Goal: Information Seeking & Learning: Check status

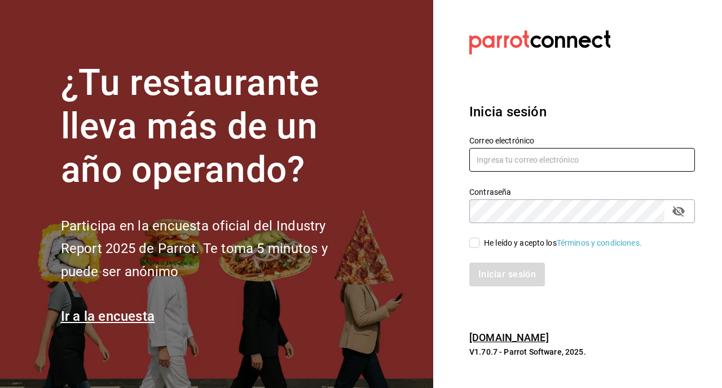
type input "[EMAIL_ADDRESS][DOMAIN_NAME]"
click at [477, 242] on input "He leído y acepto los Términos y condiciones." at bounding box center [474, 242] width 10 height 10
checkbox input "true"
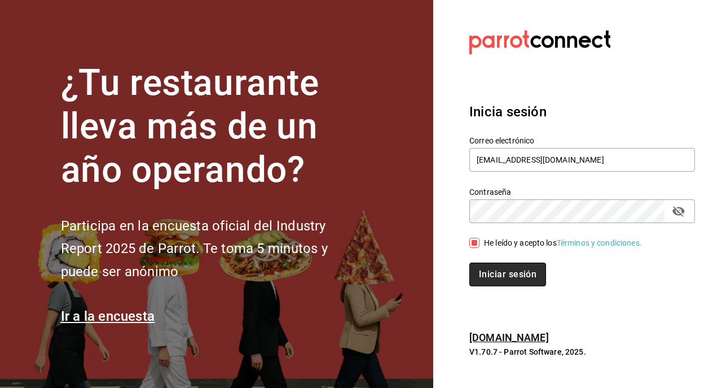
click at [489, 280] on button "Iniciar sesión" at bounding box center [507, 274] width 77 height 24
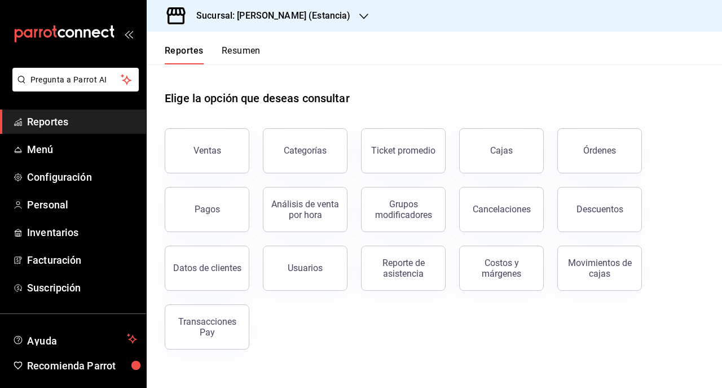
click at [359, 19] on icon "button" at bounding box center [363, 16] width 9 height 9
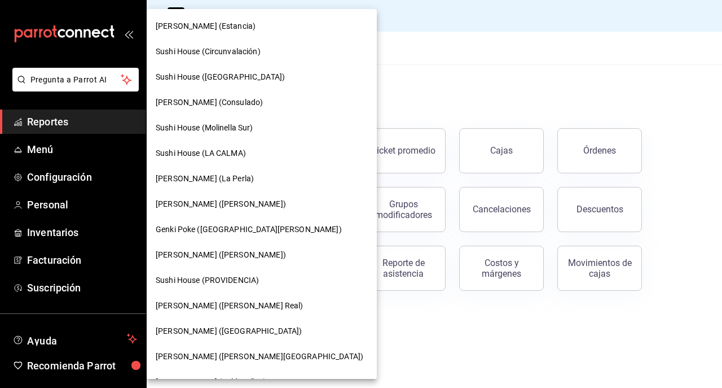
click at [222, 234] on span "Genki Poke (San Angel)" at bounding box center [249, 229] width 186 height 12
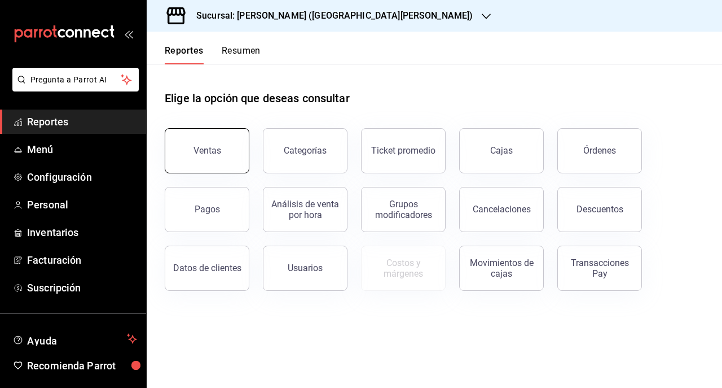
click at [234, 158] on button "Ventas" at bounding box center [207, 150] width 85 height 45
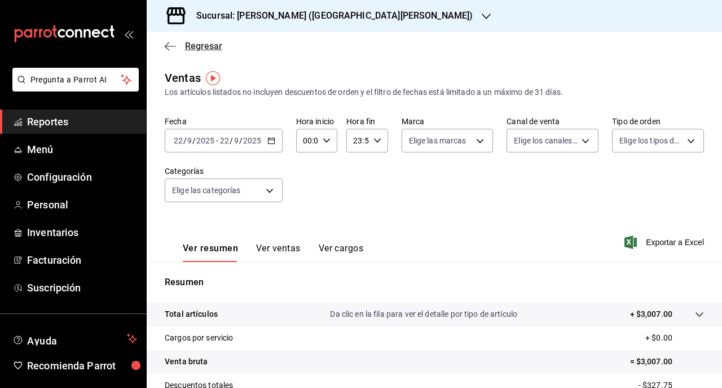
click at [174, 45] on icon "button" at bounding box center [170, 46] width 11 height 10
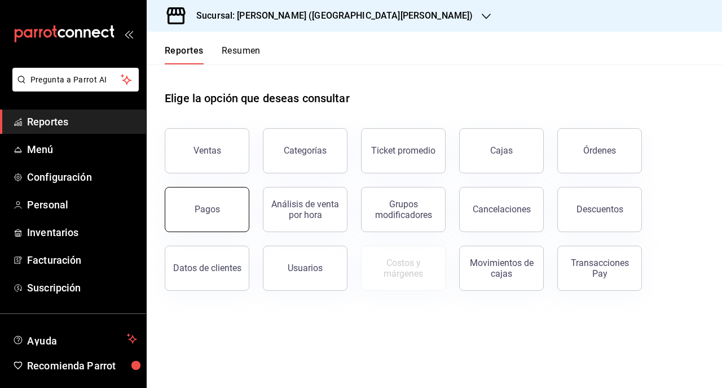
click at [215, 229] on div "Pagos" at bounding box center [200, 202] width 98 height 59
click at [212, 219] on button "Pagos" at bounding box center [207, 209] width 85 height 45
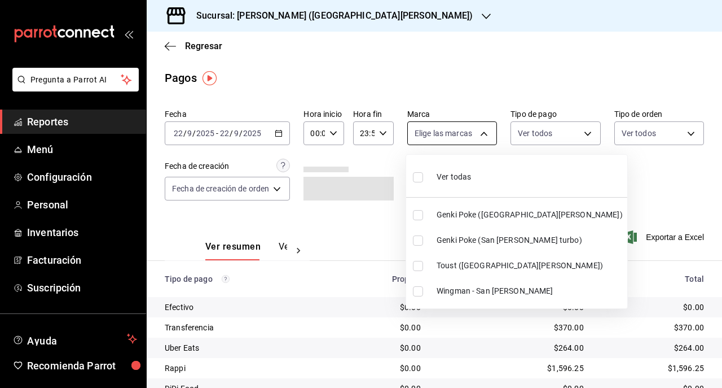
click at [477, 131] on body "Pregunta a Parrot AI Reportes Menú Configuración Personal Inventarios Facturaci…" at bounding box center [361, 194] width 722 height 388
click at [441, 182] on span "Ver todas" at bounding box center [454, 177] width 34 height 12
type input "99bb6f04-9b1f-40a8-9234-219bd20e5e08,b550fd86-f7ce-4eab-8670-fda95d885e14,ed26f…"
checkbox input "true"
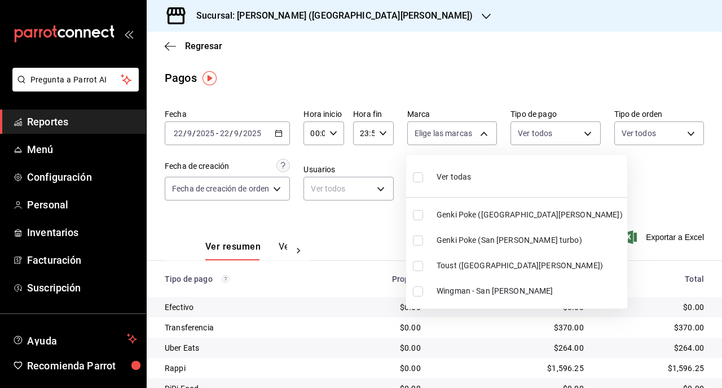
checkbox input "true"
click at [582, 130] on div at bounding box center [361, 194] width 722 height 388
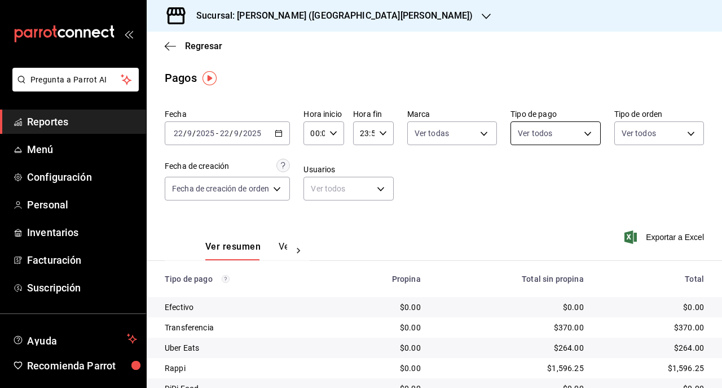
click at [581, 131] on body "Pregunta a Parrot AI Reportes Menú Configuración Personal Inventarios Facturaci…" at bounding box center [361, 194] width 722 height 388
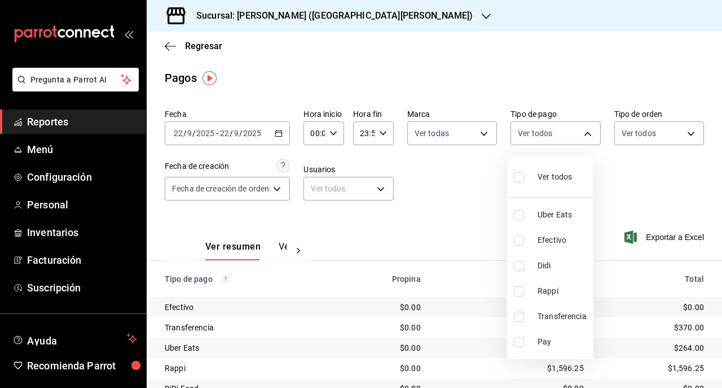
click at [516, 235] on input "checkbox" at bounding box center [519, 240] width 10 height 10
checkbox input "true"
type input "7cb8e860-dc19-4eb1-922a-b0ada42b590c"
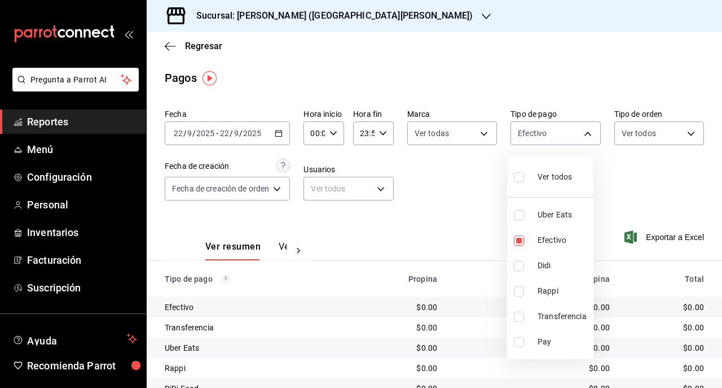
click at [278, 137] on div at bounding box center [361, 194] width 722 height 388
click at [278, 137] on div "2025-09-22 22 / 9 / 2025 - 2025-09-22 22 / 9 / 2025" at bounding box center [227, 133] width 125 height 24
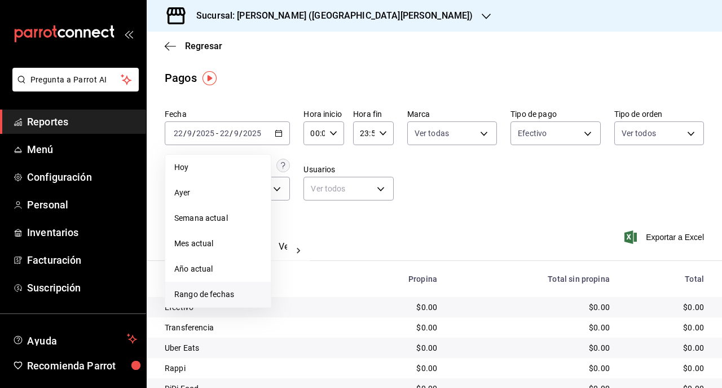
click at [233, 290] on span "Rango de fechas" at bounding box center [217, 294] width 87 height 12
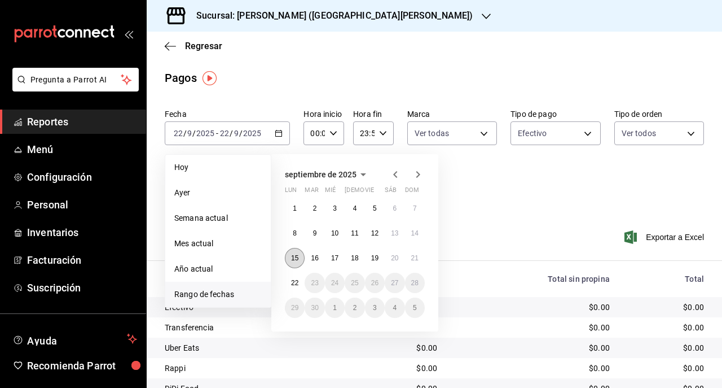
click at [296, 259] on abbr "15" at bounding box center [294, 258] width 7 height 8
click at [413, 260] on abbr "21" at bounding box center [414, 258] width 7 height 8
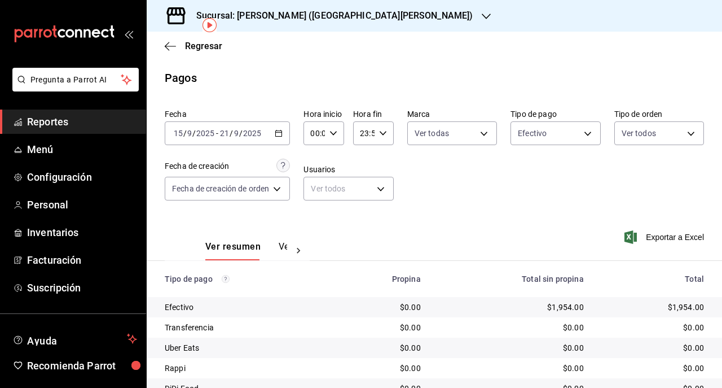
scroll to position [69, 0]
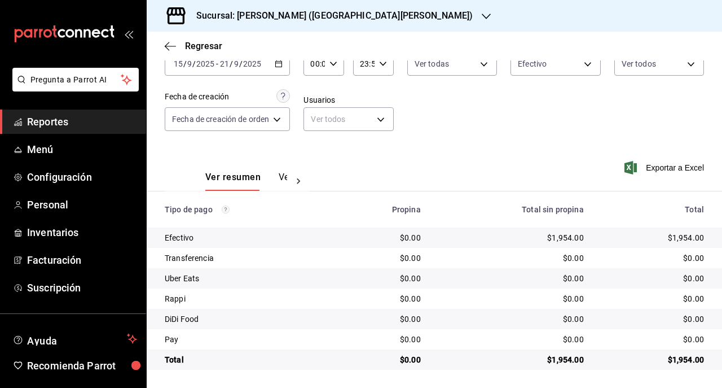
click at [333, 23] on div "Sucursal: Genki Poke (San Angel)" at bounding box center [326, 16] width 340 height 32
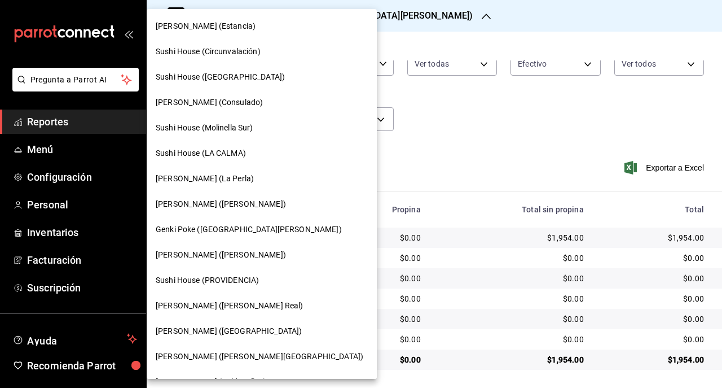
click at [207, 233] on span "Genki Poke (San Angel)" at bounding box center [249, 229] width 186 height 12
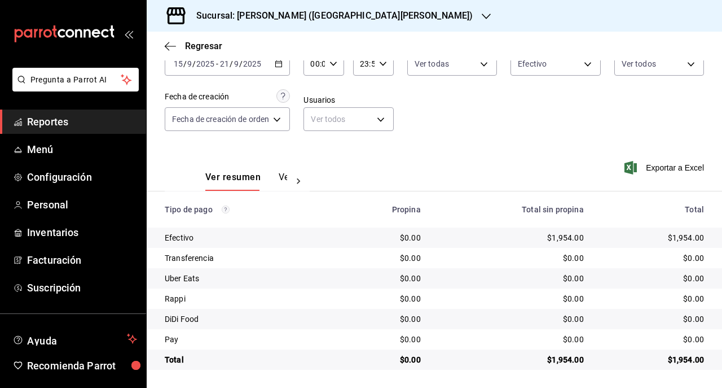
click at [268, 19] on h3 "Sucursal: Genki Poke (San Angel)" at bounding box center [329, 16] width 285 height 14
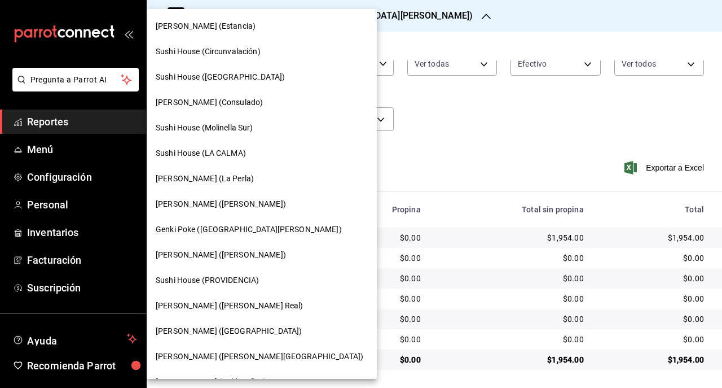
click at [193, 329] on span "Genki Poke (Liverpool)" at bounding box center [229, 331] width 146 height 12
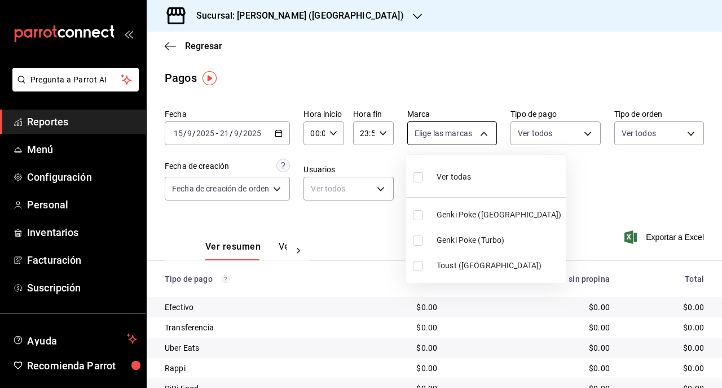
click at [477, 137] on body "Pregunta a Parrot AI Reportes Menú Configuración Personal Inventarios Facturaci…" at bounding box center [361, 194] width 722 height 388
click at [442, 178] on span "Ver todas" at bounding box center [454, 177] width 34 height 12
type input "6bc9af10-0b47-473b-bd1e-f408ed06e548,96dde9ce-f28b-44dc-a5e6-133929a3a9ce,afc25…"
checkbox input "true"
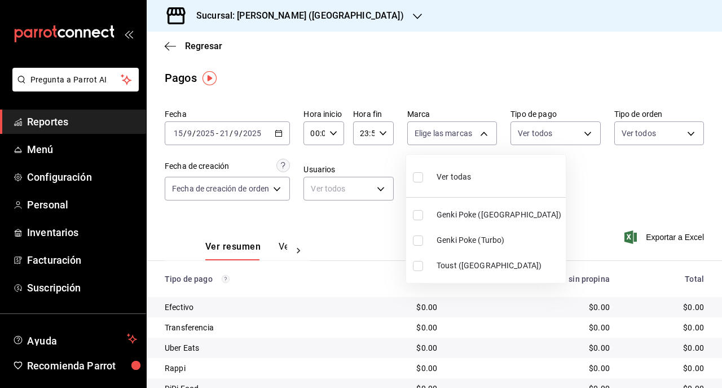
checkbox input "true"
click at [577, 135] on div at bounding box center [361, 194] width 722 height 388
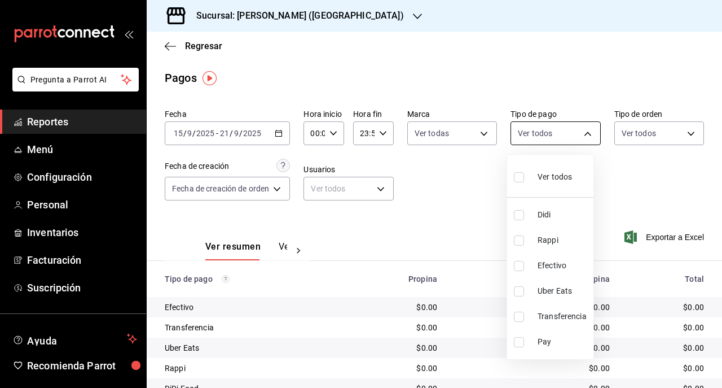
click at [583, 135] on body "Pregunta a Parrot AI Reportes Menú Configuración Personal Inventarios Facturaci…" at bounding box center [361, 194] width 722 height 388
click at [521, 265] on input "checkbox" at bounding box center [519, 266] width 10 height 10
checkbox input "true"
type input "26e8aa6d-1077-4182-b0c4-91327ea5e7a0"
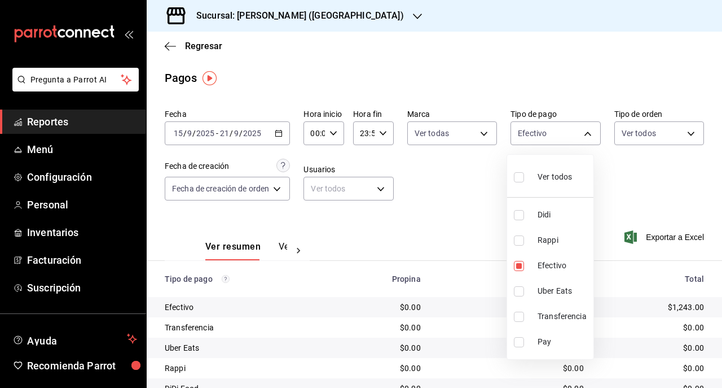
click at [457, 289] on div at bounding box center [361, 194] width 722 height 388
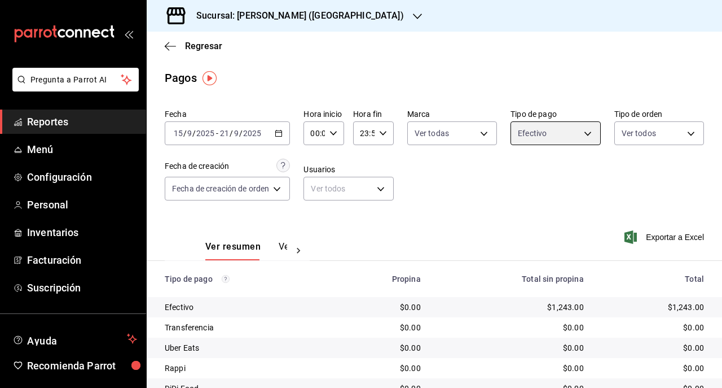
scroll to position [69, 0]
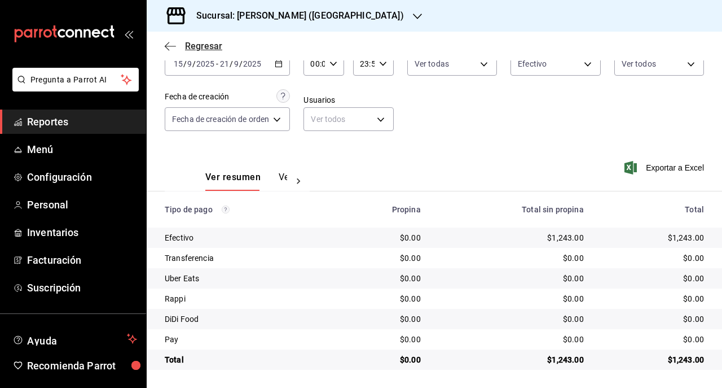
click at [171, 46] on icon "button" at bounding box center [170, 46] width 11 height 1
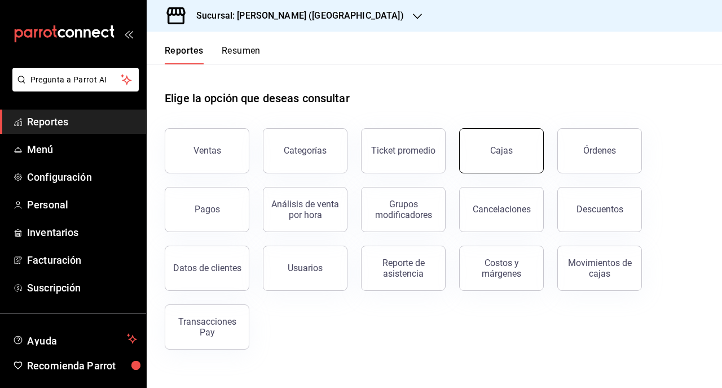
click at [487, 151] on link "Cajas" at bounding box center [501, 150] width 85 height 45
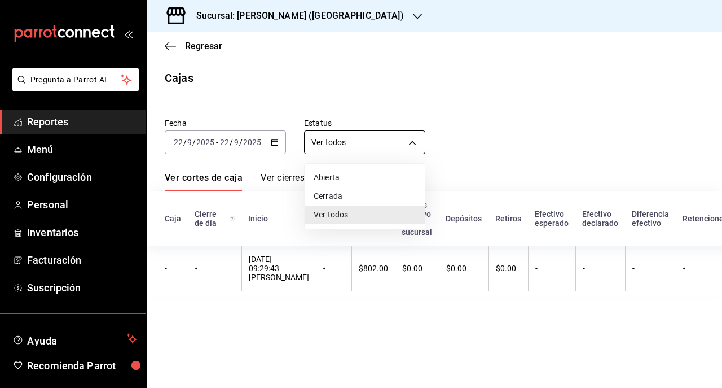
click at [346, 143] on body "Pregunta a Parrot AI Reportes Menú Configuración Personal Inventarios Facturaci…" at bounding box center [361, 194] width 722 height 388
click at [273, 146] on div at bounding box center [361, 194] width 722 height 388
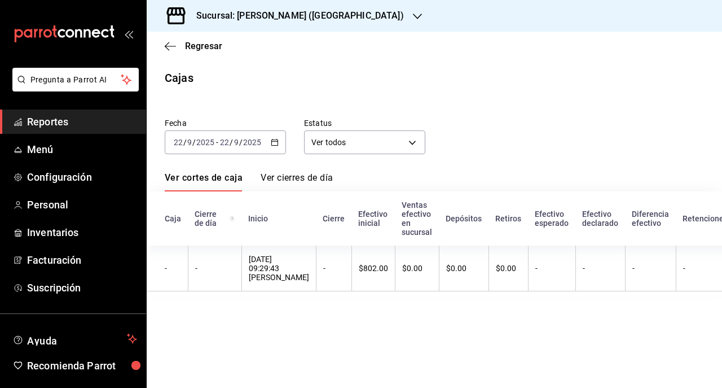
click at [273, 142] on icon "button" at bounding box center [275, 142] width 8 height 8
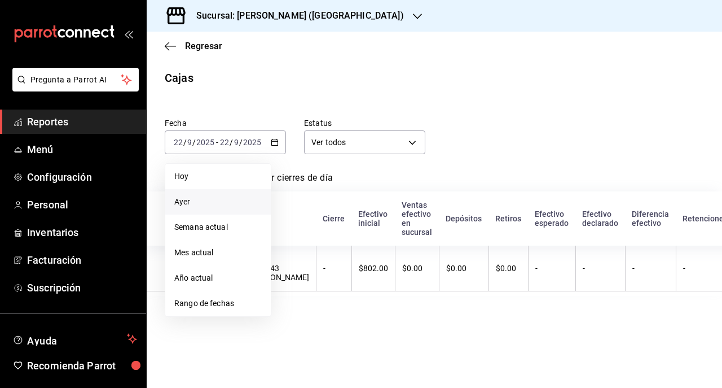
click at [225, 205] on span "Ayer" at bounding box center [217, 202] width 87 height 12
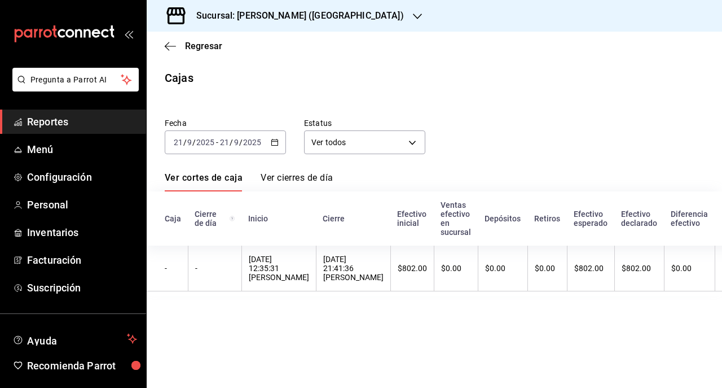
click at [267, 8] on div "Sucursal: Genki Poke (Liverpool)" at bounding box center [291, 16] width 271 height 32
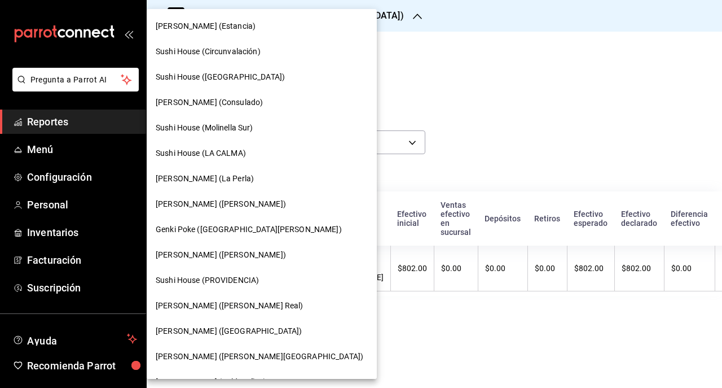
click at [204, 232] on span "Genki Poke (San Angel)" at bounding box center [249, 229] width 186 height 12
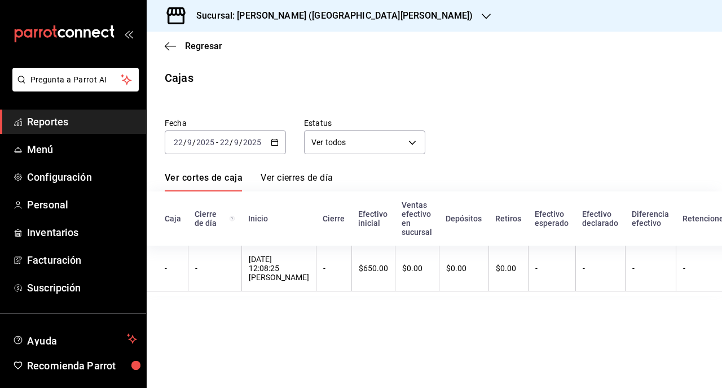
click at [276, 150] on div "2025-09-22 22 / 9 / 2025 - 2025-09-22 22 / 9 / 2025" at bounding box center [225, 142] width 121 height 24
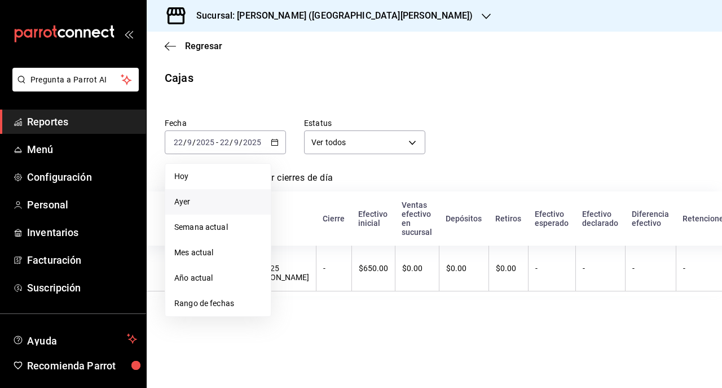
click at [221, 204] on span "Ayer" at bounding box center [217, 202] width 87 height 12
